Goal: Communication & Community: Participate in discussion

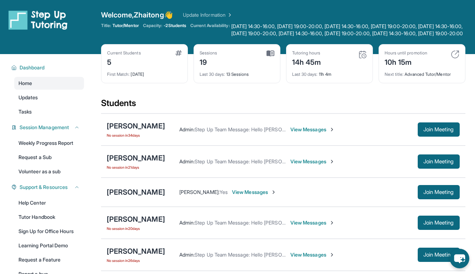
click at [240, 196] on span "View Messages" at bounding box center [254, 191] width 44 height 7
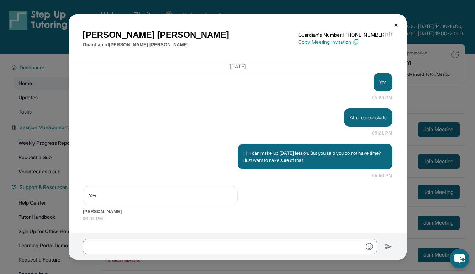
scroll to position [23, 0]
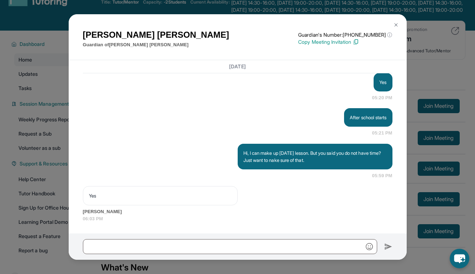
click at [182, 259] on div at bounding box center [238, 246] width 338 height 26
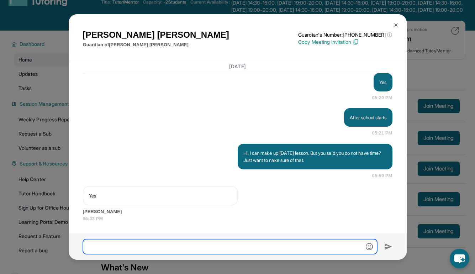
click at [240, 247] on input "text" at bounding box center [230, 246] width 294 height 15
type input "**********"
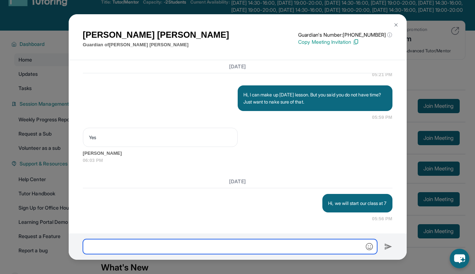
scroll to position [3269, 0]
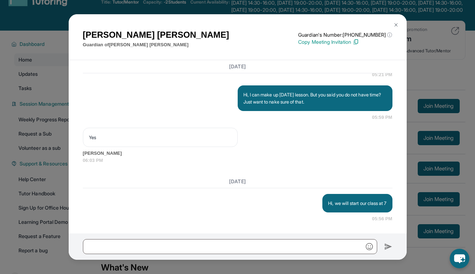
click at [393, 25] on img at bounding box center [396, 25] width 6 height 6
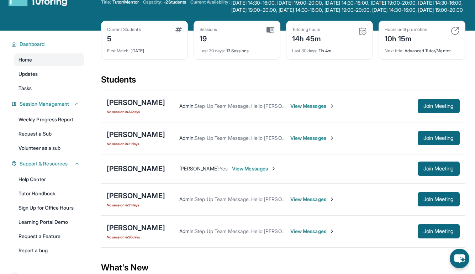
click at [232, 172] on span "View Messages" at bounding box center [254, 168] width 44 height 7
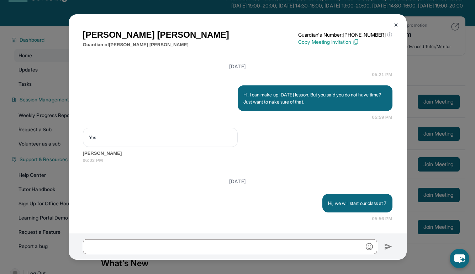
scroll to position [28, 0]
click at [395, 25] on img at bounding box center [396, 25] width 6 height 6
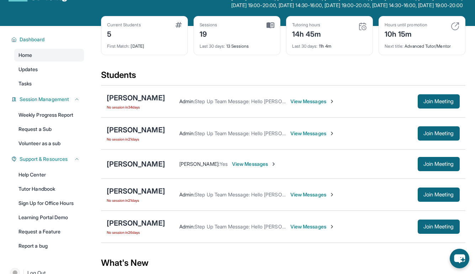
click at [244, 167] on span "View Messages" at bounding box center [254, 163] width 44 height 7
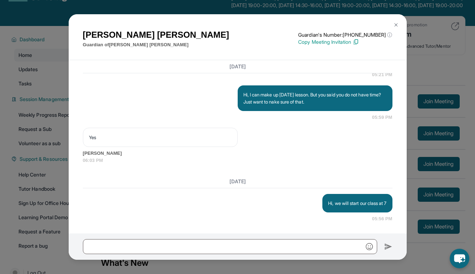
scroll to position [3269, 0]
click at [353, 204] on p "Hi, we will start our class at 7" at bounding box center [357, 202] width 58 height 7
click at [395, 26] on img at bounding box center [396, 25] width 6 height 6
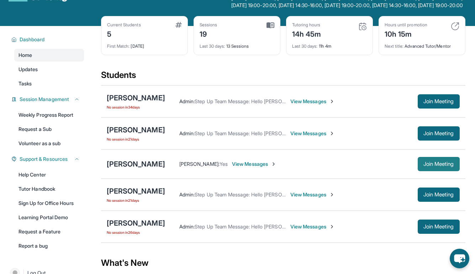
click at [423, 166] on span "Join Meeting" at bounding box center [438, 164] width 31 height 4
click at [243, 167] on span "View Messages" at bounding box center [254, 163] width 44 height 7
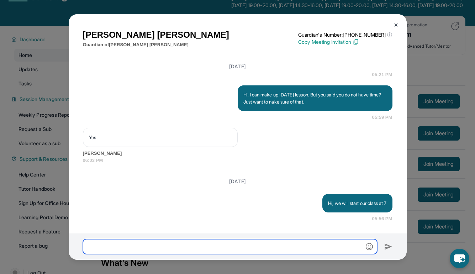
click at [224, 246] on input "text" at bounding box center [230, 246] width 294 height 15
type input "****"
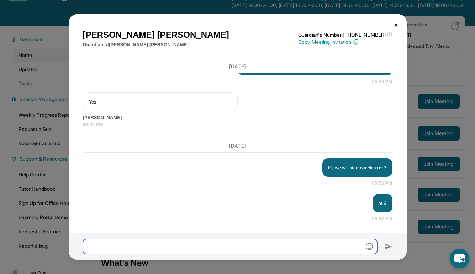
scroll to position [3304, 0]
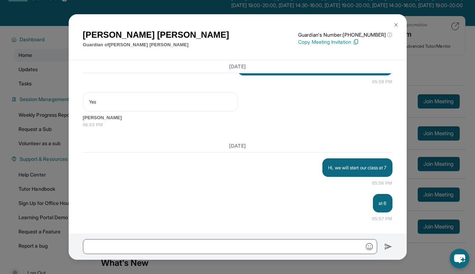
click at [395, 22] on button at bounding box center [396, 25] width 14 height 14
